Goal: Navigation & Orientation: Find specific page/section

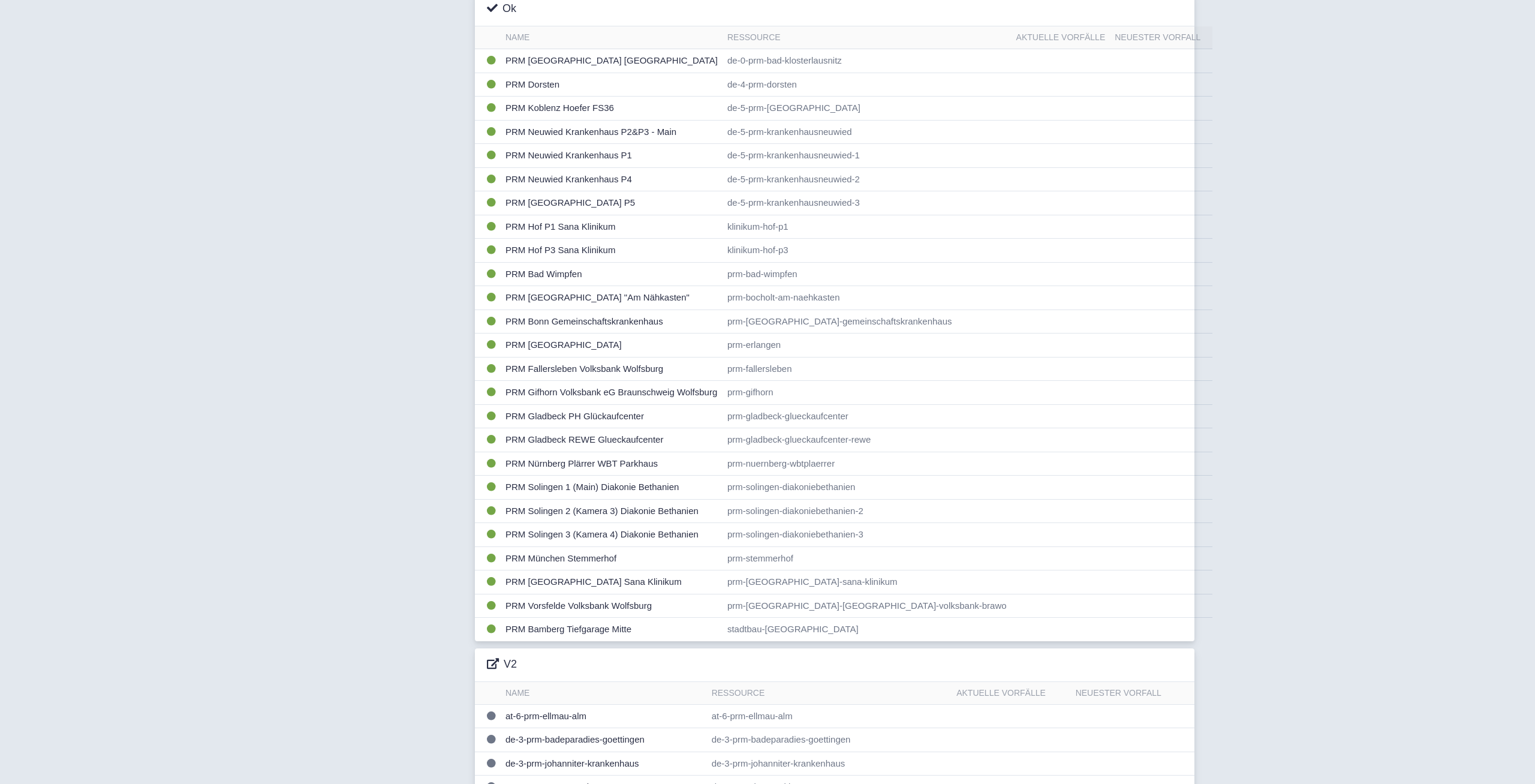
scroll to position [305, 0]
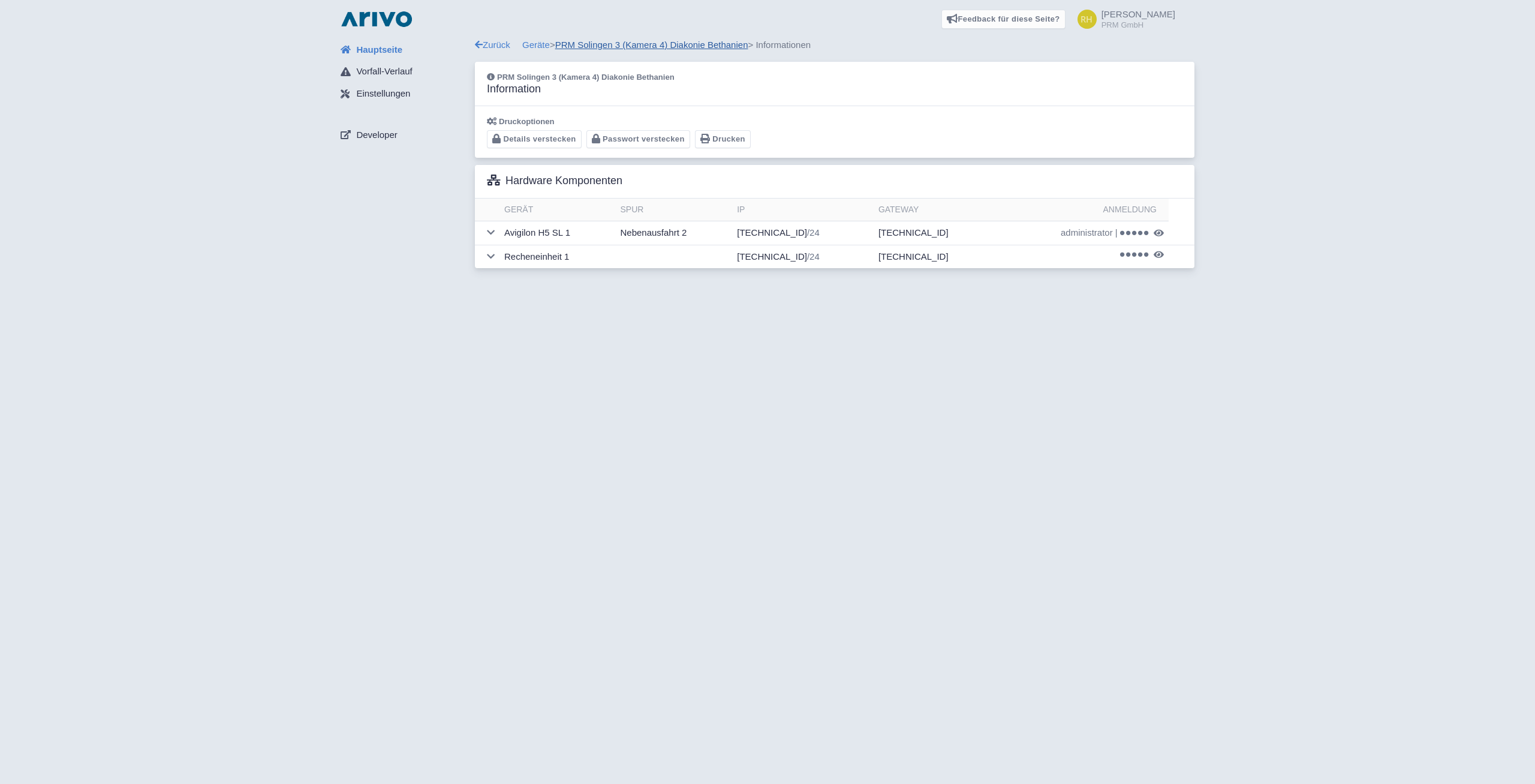
click at [716, 45] on link "PRM Solingen 3 (Kamera 4) Diakonie Bethanien" at bounding box center [651, 44] width 193 height 10
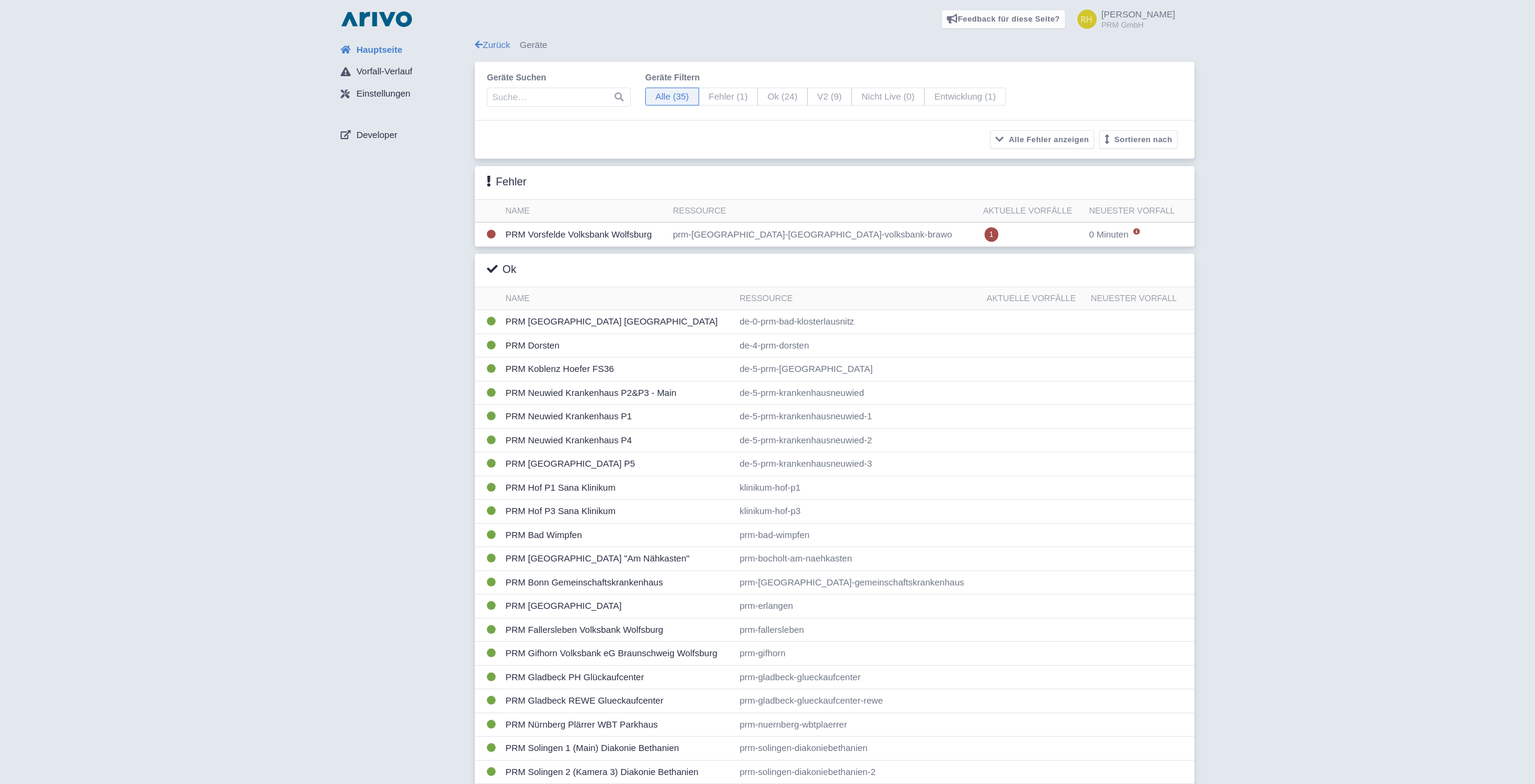
click at [1284, 318] on div "Hauptseite Vorfall-Verlauf Einstellungen Developer Zurück Geräte Geräte suchen …" at bounding box center [767, 600] width 1516 height 1123
